Goal: Transaction & Acquisition: Purchase product/service

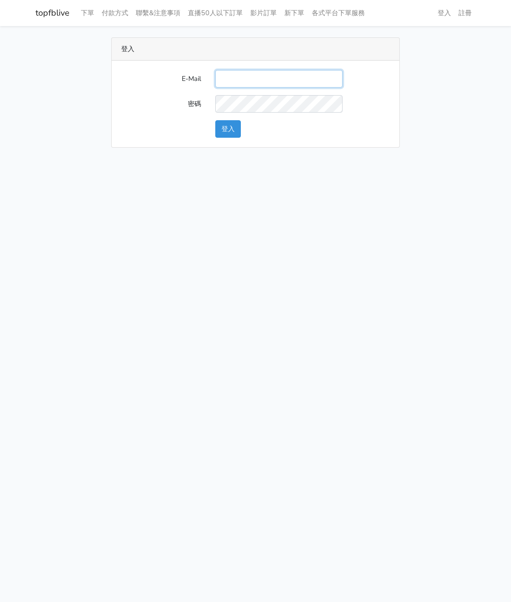
click at [239, 81] on input "E-Mail" at bounding box center [278, 79] width 127 height 18
type input "[EMAIL_ADDRESS][DOMAIN_NAME]"
click at [233, 132] on button "登入" at bounding box center [228, 129] width 26 height 18
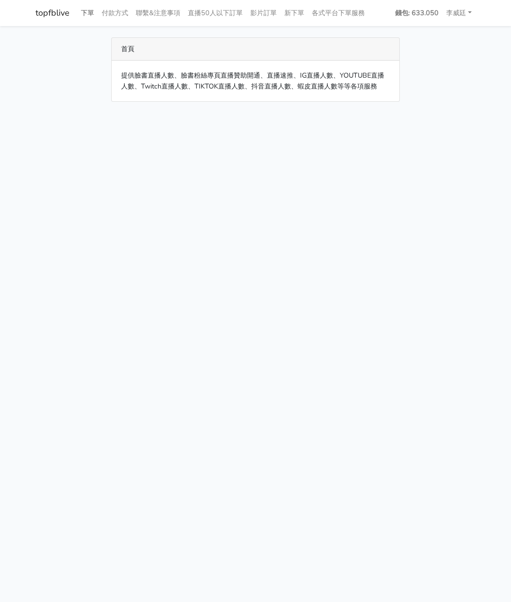
click at [92, 15] on link "下單" at bounding box center [87, 13] width 21 height 18
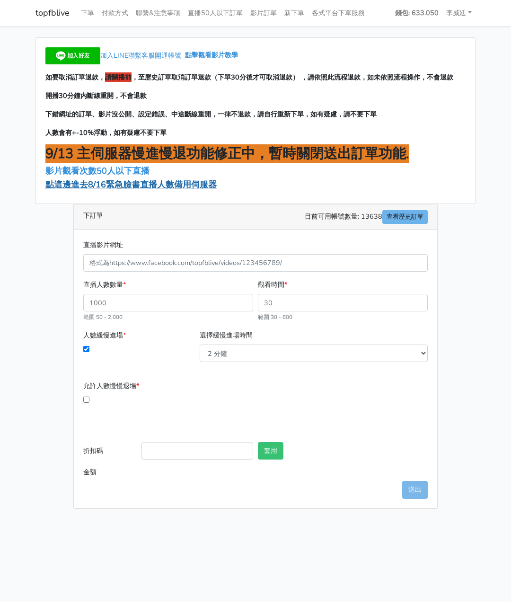
click at [106, 185] on span "點這邊進去8/16緊急臉書直播人數備用伺服器" at bounding box center [130, 184] width 171 height 11
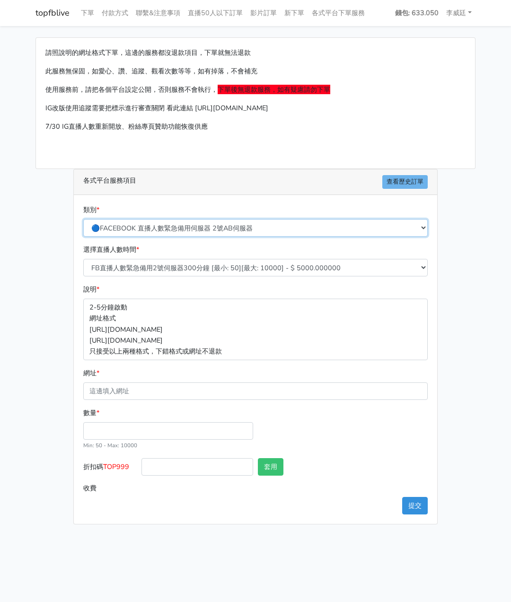
click at [203, 227] on select "🔵FACEBOOK 直播人數緊急備用伺服器 2號AB伺服器 🔵FACEBOOK 網軍專用貼文留言 安全保密 🔵FACEBOOK 直播人數緊急備用伺服器 J1 …" at bounding box center [255, 228] width 344 height 18
select select "3/26熱門平台服務台灣粉絲IG YT FB TIKTOK"
click at [83, 219] on select "🔵FACEBOOK 直播人數緊急備用伺服器 2號AB伺服器 🔵FACEBOOK 網軍專用貼文留言 安全保密 🔵FACEBOOK 直播人數緊急備用伺服器 J1 …" at bounding box center [255, 228] width 344 height 18
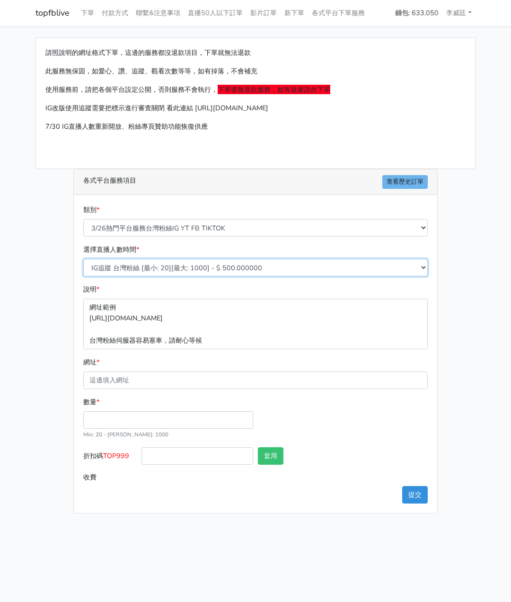
click at [157, 269] on select "IG追蹤 台灣粉絲 [最小: 20][最大: 1000] - $ 500.000000 IG愛心 台灣粉絲 [最小: 20][最大: 1000] - $ 35…" at bounding box center [255, 268] width 344 height 18
select select "671"
click at [83, 259] on select "IG追蹤 台灣粉絲 [最小: 20][最大: 1000] - $ 500.000000 IG愛心 台灣粉絲 [最小: 20][最大: 1000] - $ 35…" at bounding box center [255, 268] width 344 height 18
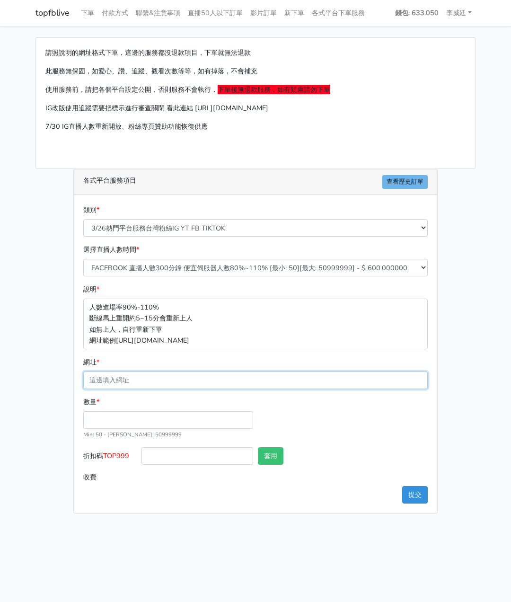
click at [142, 381] on input "網址 *" at bounding box center [255, 380] width 344 height 18
paste input "[URL][DOMAIN_NAME][DOMAIN_NAME]"
type input "[URL][DOMAIN_NAME][DOMAIN_NAME]"
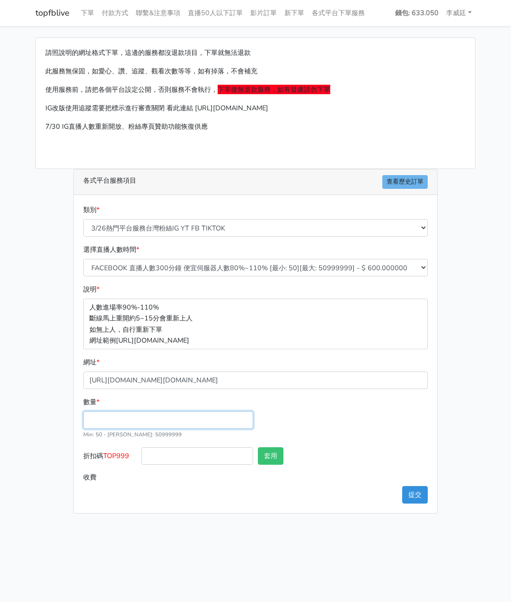
click at [121, 423] on input "數量 *" at bounding box center [168, 420] width 170 height 18
type input "400"
type input "240.000"
drag, startPoint x: 133, startPoint y: 459, endPoint x: 106, endPoint y: 459, distance: 27.0
click at [106, 459] on label "折扣碼 TOP999" at bounding box center [110, 457] width 58 height 21
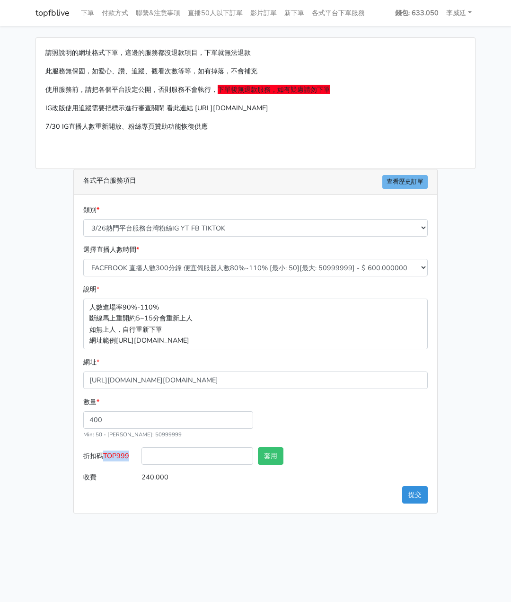
copy span "TOP999"
click at [183, 452] on input "折扣碼 TOP999" at bounding box center [197, 456] width 112 height 18
paste input "TOP999"
type input "TOP999"
click at [272, 453] on button "套用" at bounding box center [271, 456] width 26 height 18
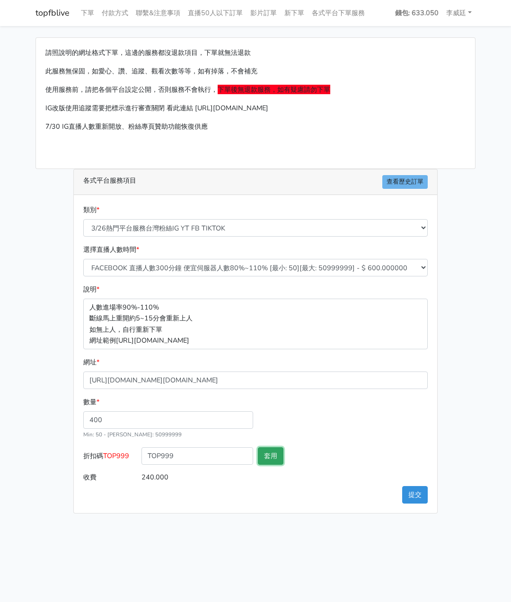
type input "套用失敗"
click at [417, 492] on button "提交" at bounding box center [415, 495] width 26 height 18
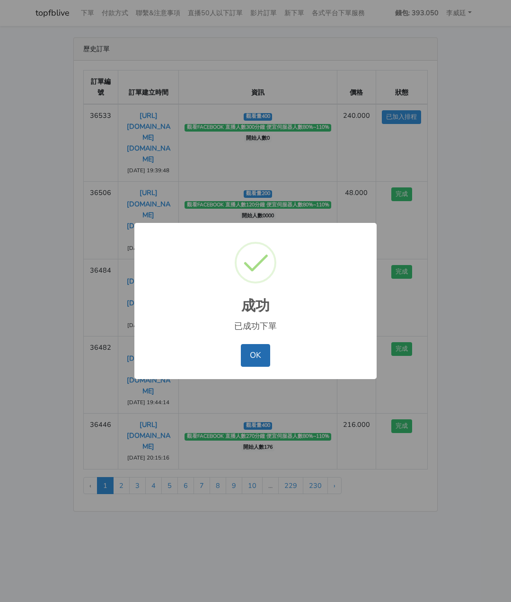
click at [247, 356] on button "OK" at bounding box center [255, 355] width 29 height 23
